Goal: Task Accomplishment & Management: Use online tool/utility

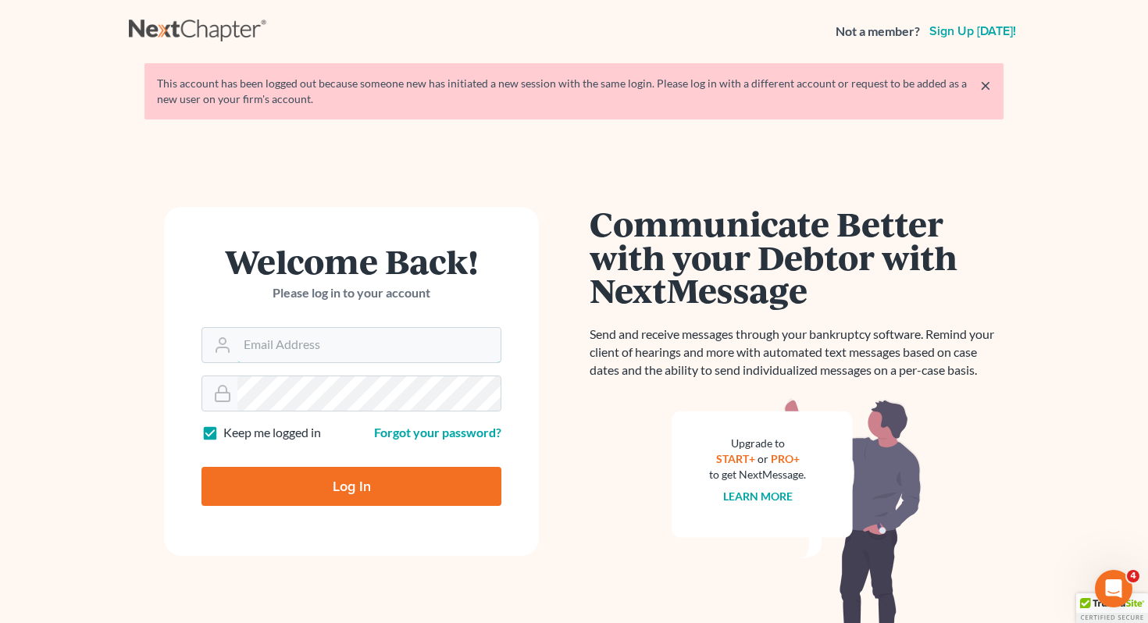
type input "[EMAIL_ADDRESS][DOMAIN_NAME]"
click at [291, 478] on input "Log In" at bounding box center [352, 486] width 300 height 39
type input "Thinking..."
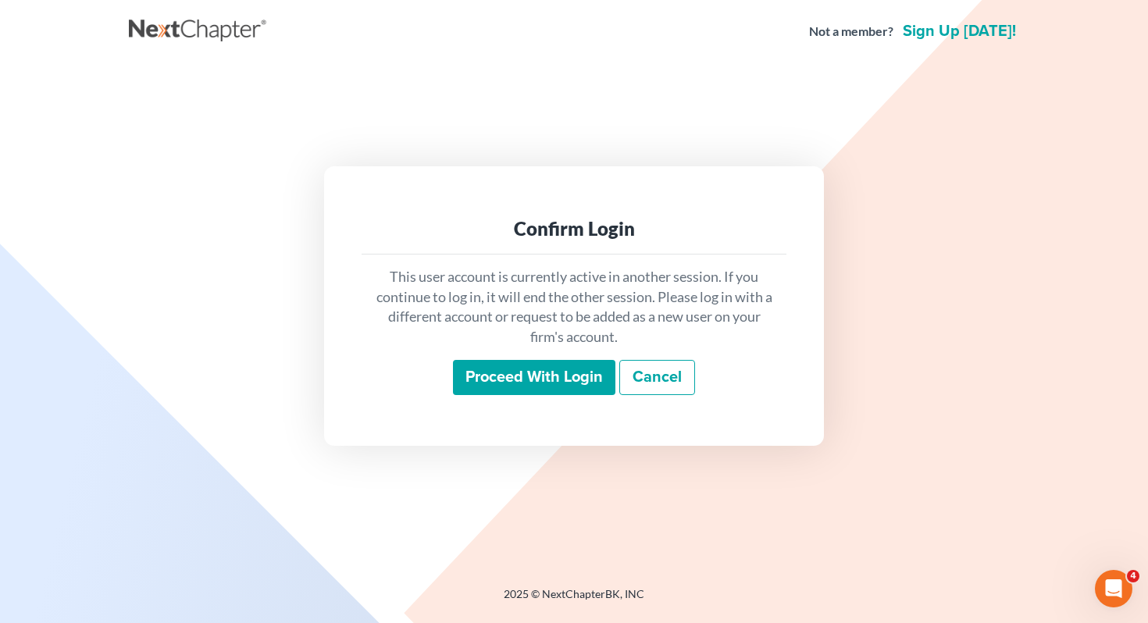
click at [555, 384] on input "Proceed with login" at bounding box center [534, 378] width 162 height 36
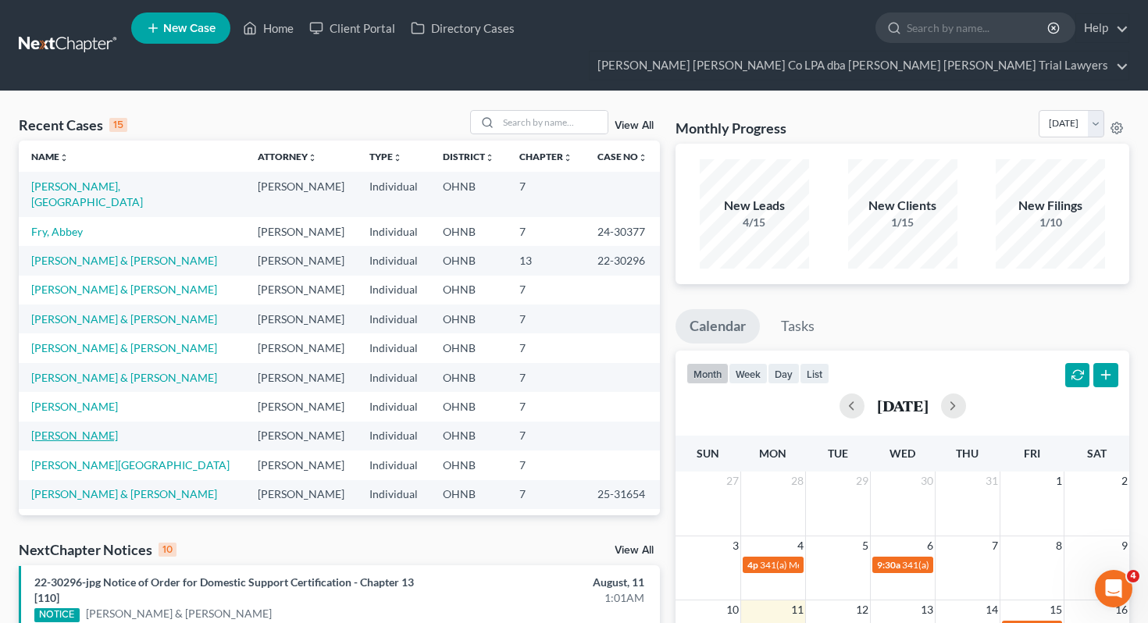
click at [74, 429] on link "Kistler, Kristy" at bounding box center [74, 435] width 87 height 13
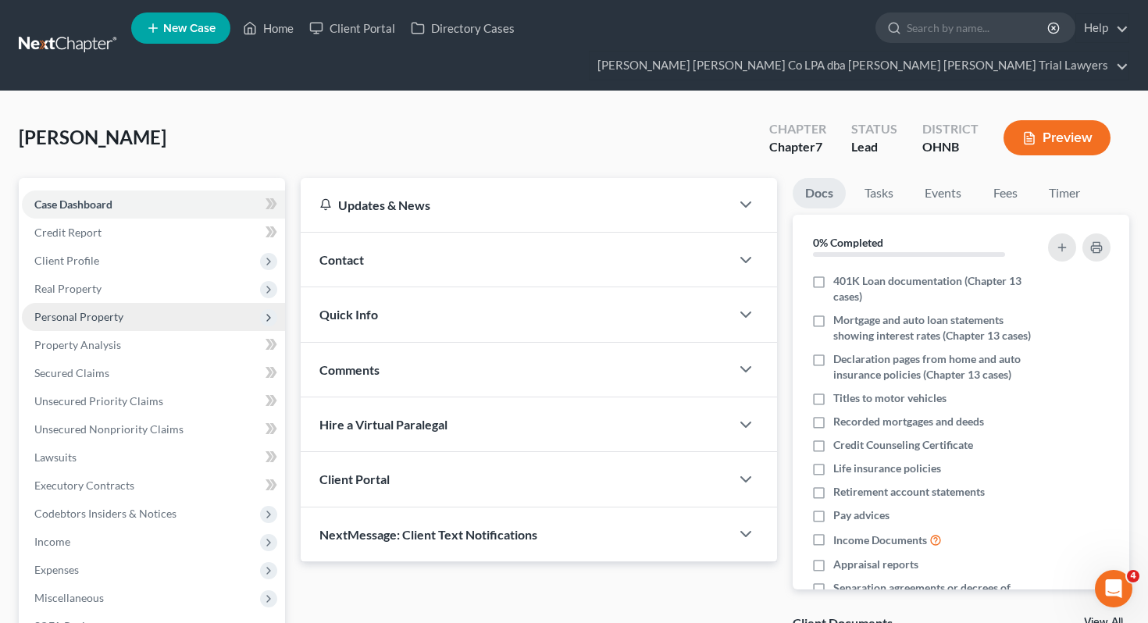
click at [132, 303] on span "Personal Property" at bounding box center [153, 317] width 263 height 28
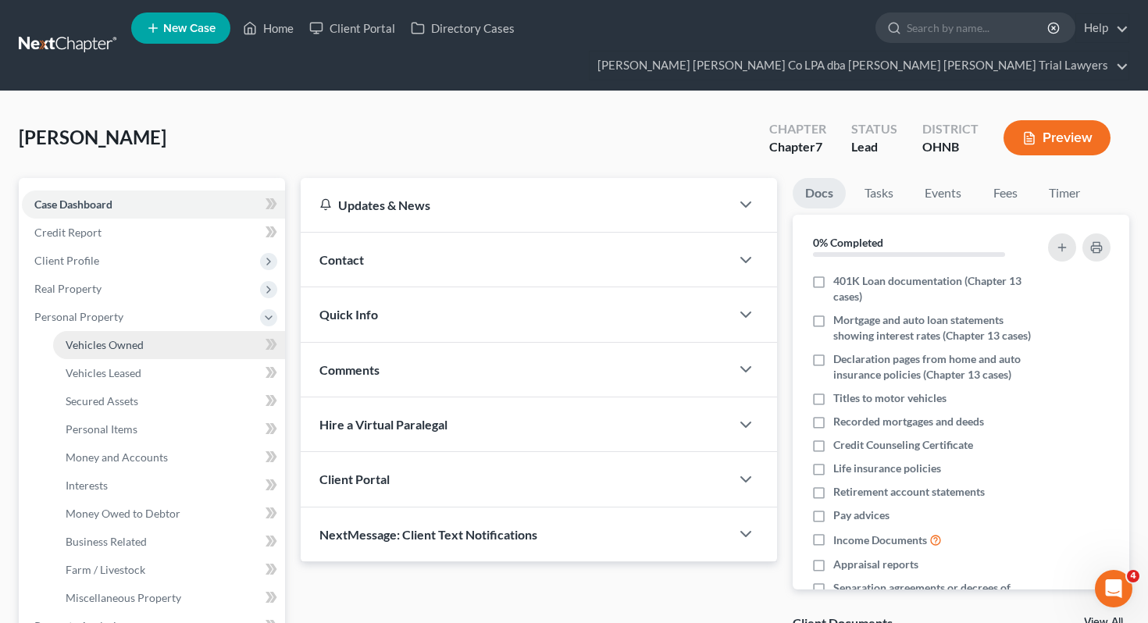
click at [132, 338] on span "Vehicles Owned" at bounding box center [105, 344] width 78 height 13
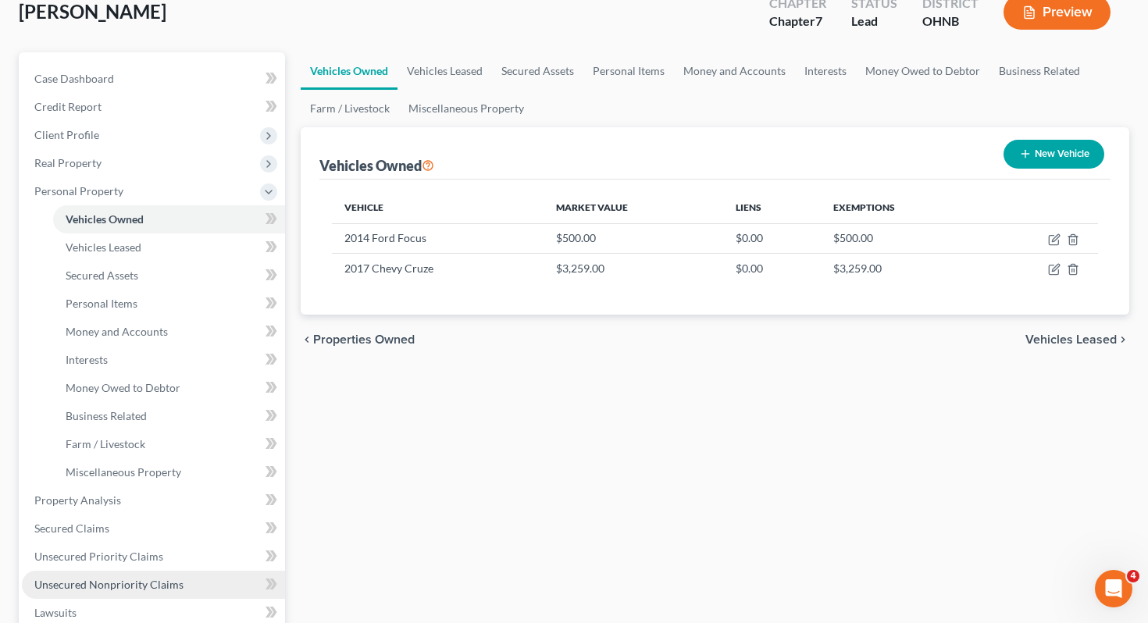
click at [181, 571] on link "Unsecured Nonpriority Claims" at bounding box center [153, 585] width 263 height 28
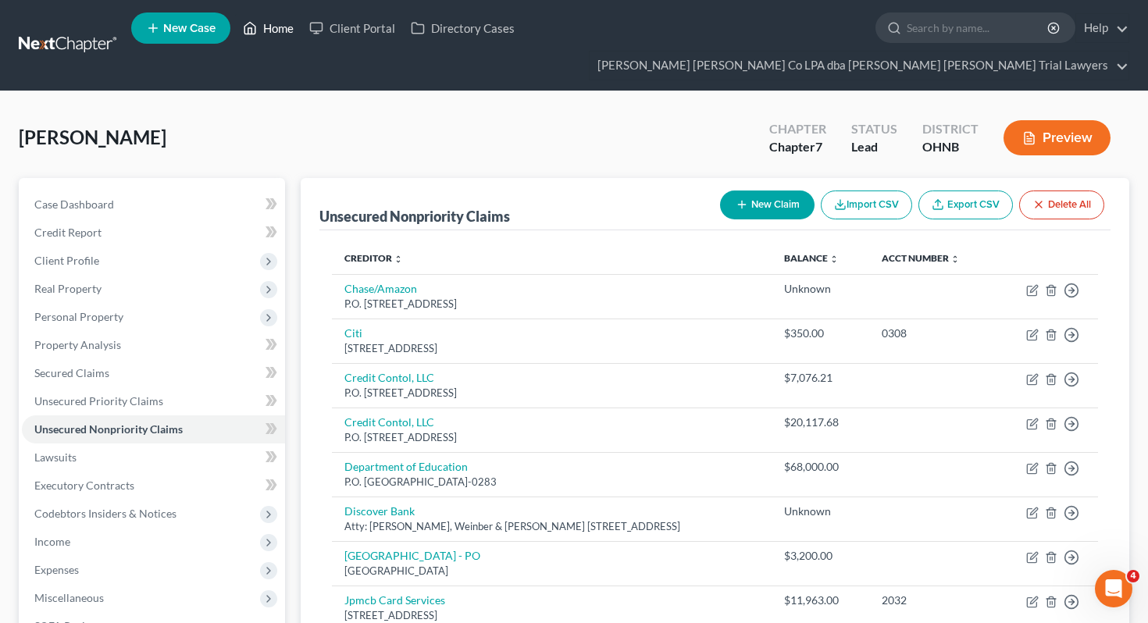
click at [277, 17] on link "Home" at bounding box center [268, 28] width 66 height 28
